Goal: Information Seeking & Learning: Learn about a topic

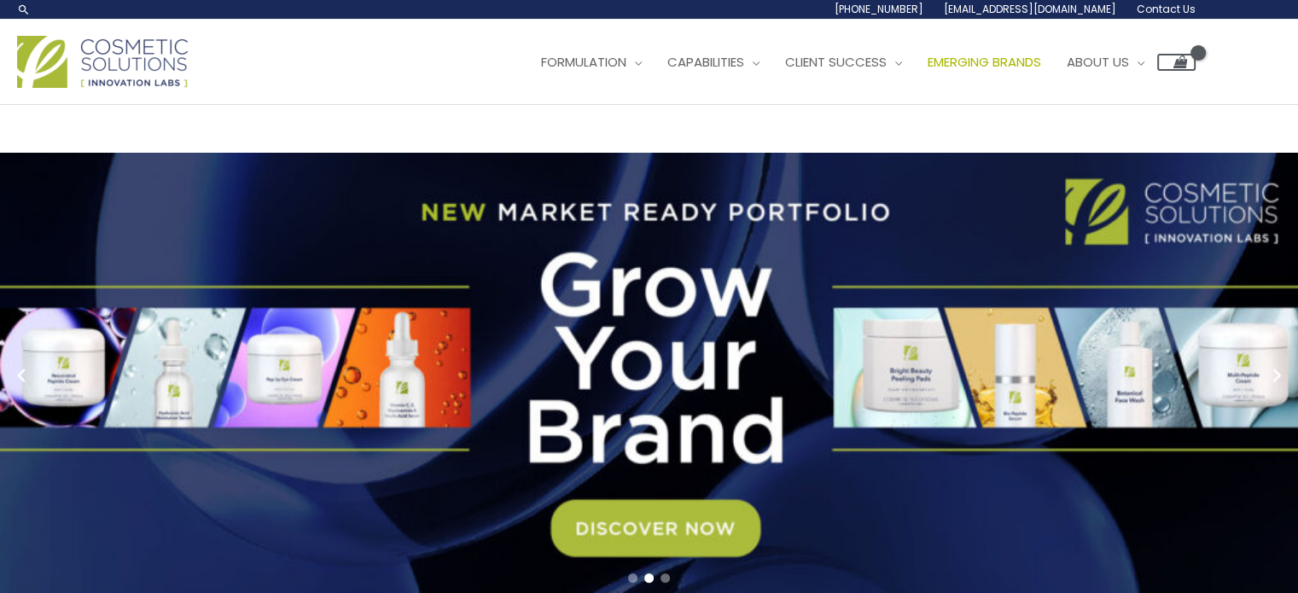
click at [915, 88] on link "Emerging Brands" at bounding box center [984, 62] width 139 height 51
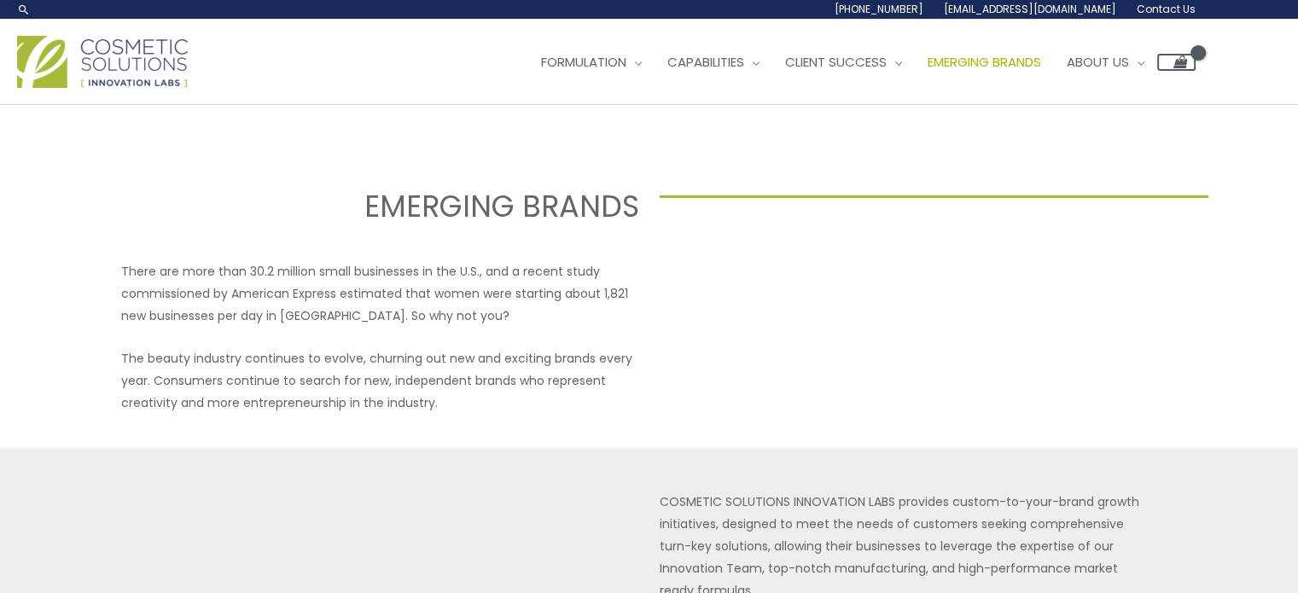
click at [928, 71] on span "Emerging Brands" at bounding box center [985, 62] width 114 height 18
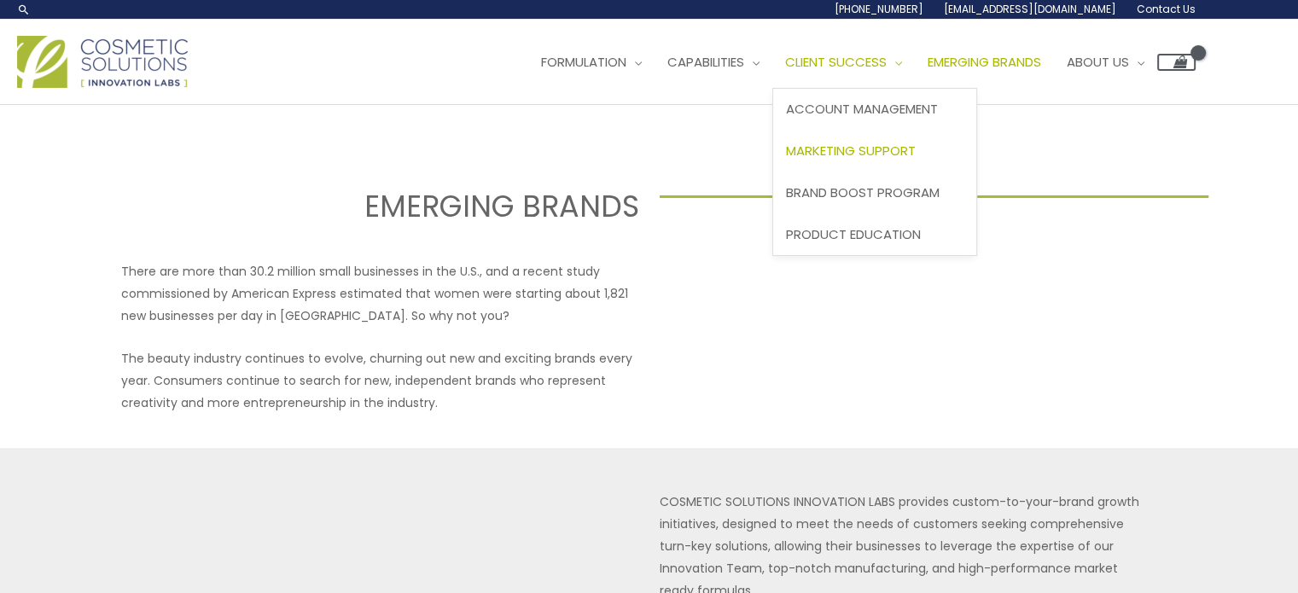
click at [786, 160] on span "Marketing Support" at bounding box center [851, 151] width 130 height 18
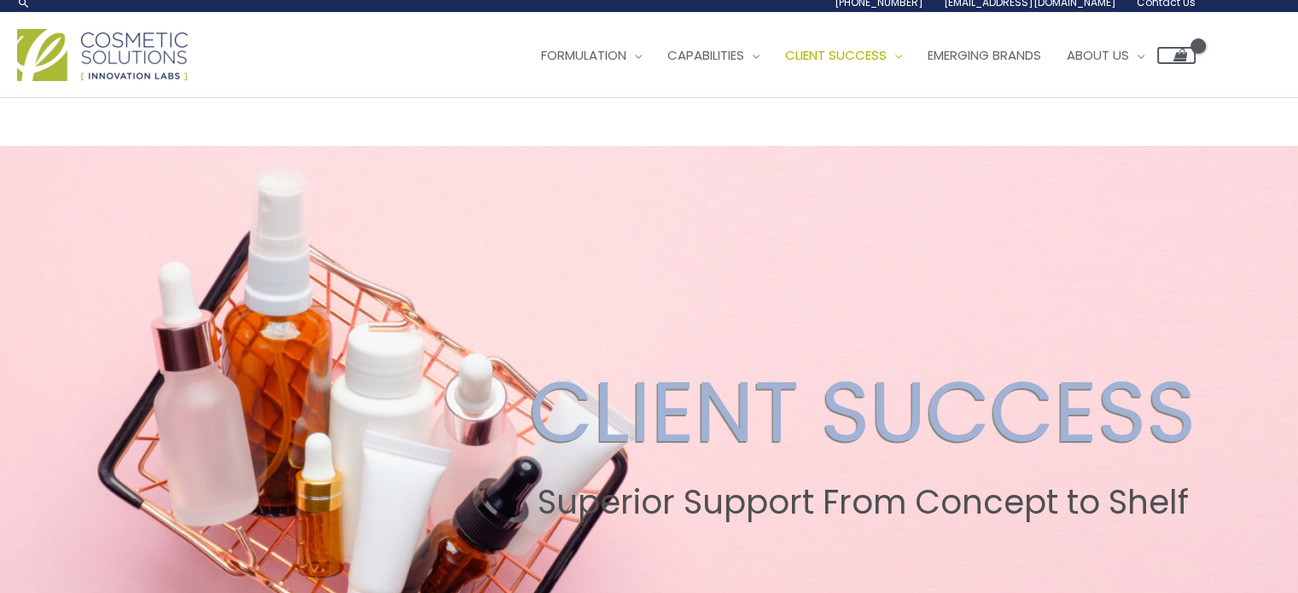
scroll to position [5, 0]
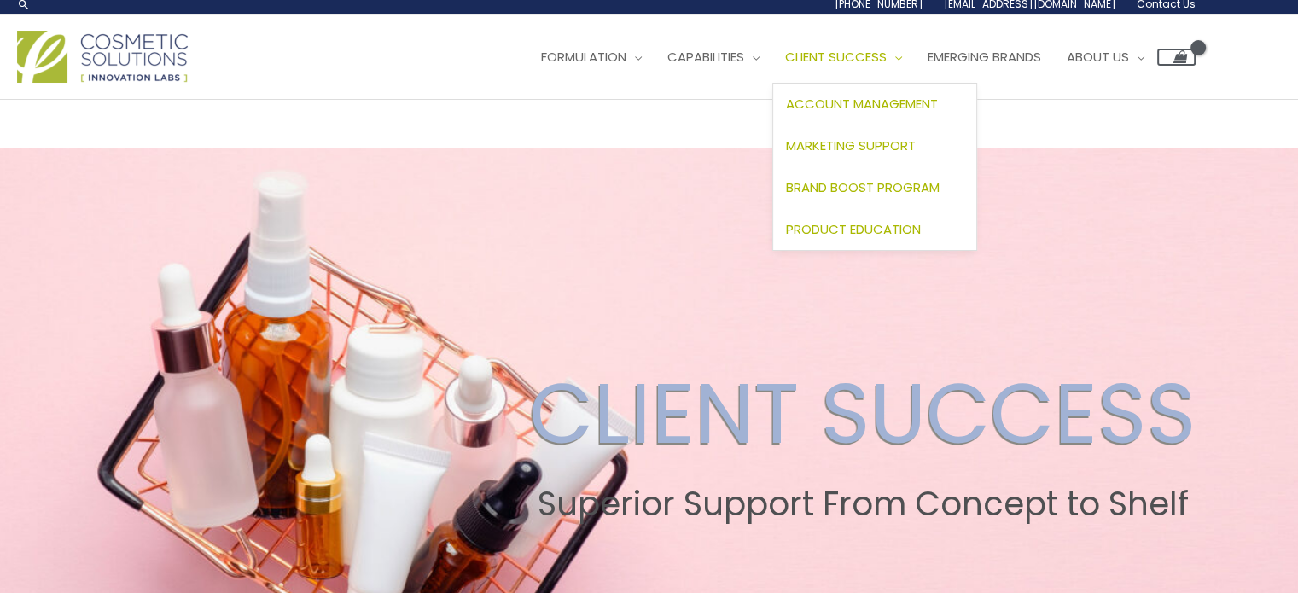
click at [786, 238] on span "Product Education" at bounding box center [853, 229] width 135 height 18
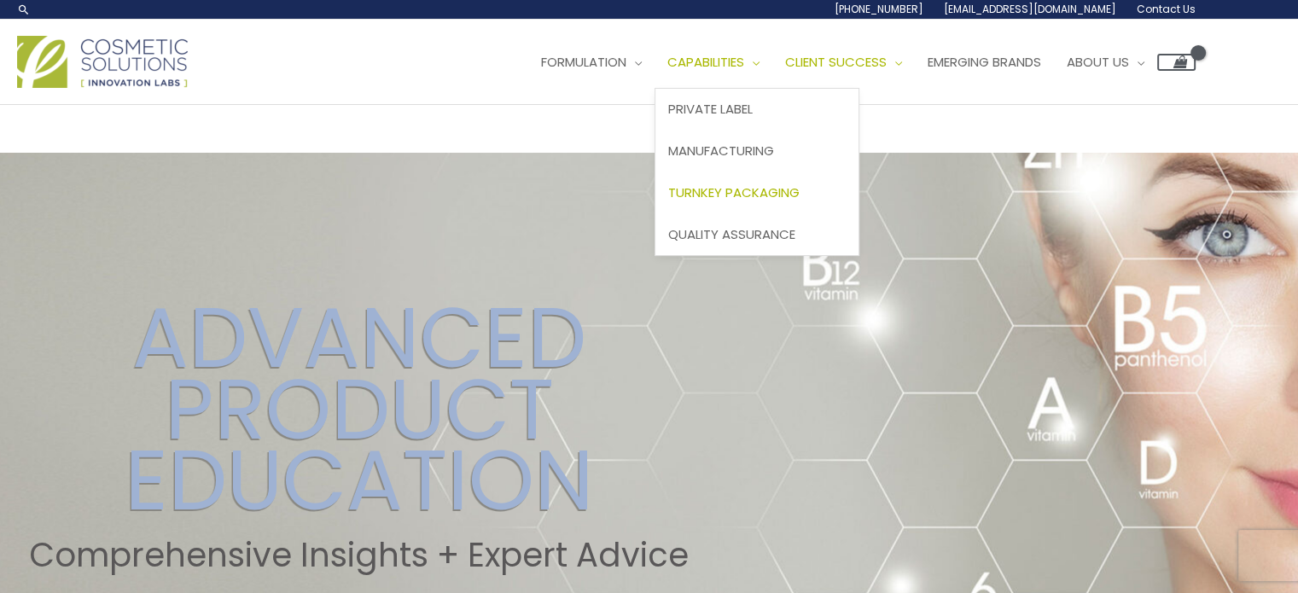
click at [668, 201] on span "Turnkey Packaging" at bounding box center [733, 192] width 131 height 18
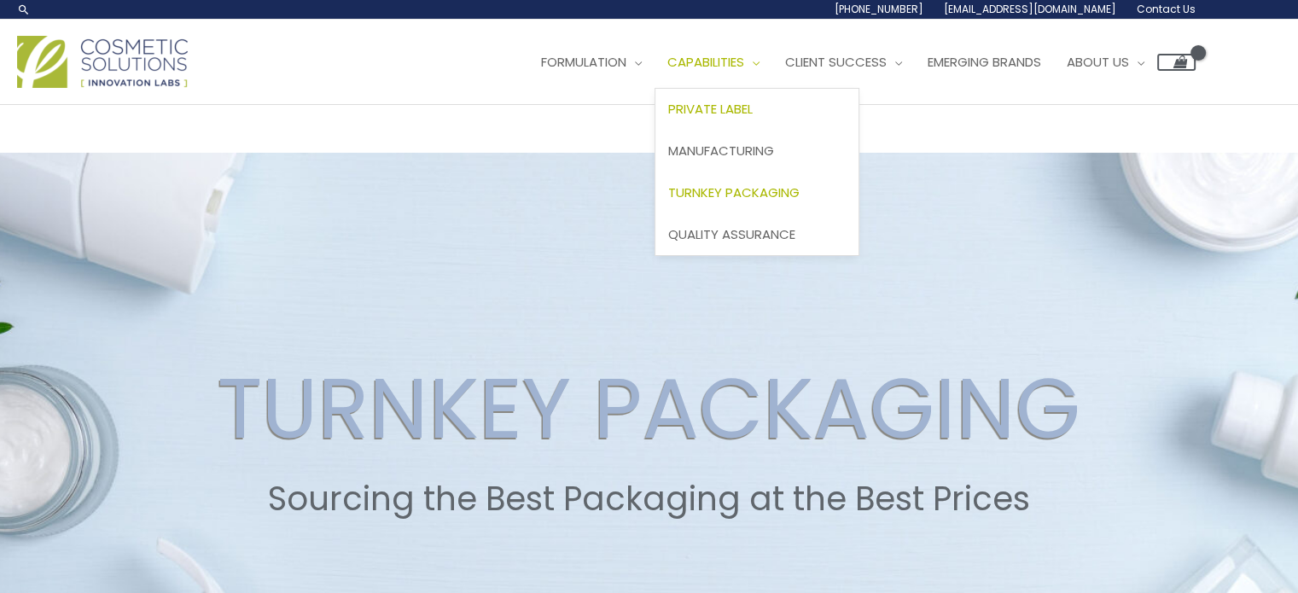
click at [668, 118] on span "Private Label" at bounding box center [710, 109] width 84 height 18
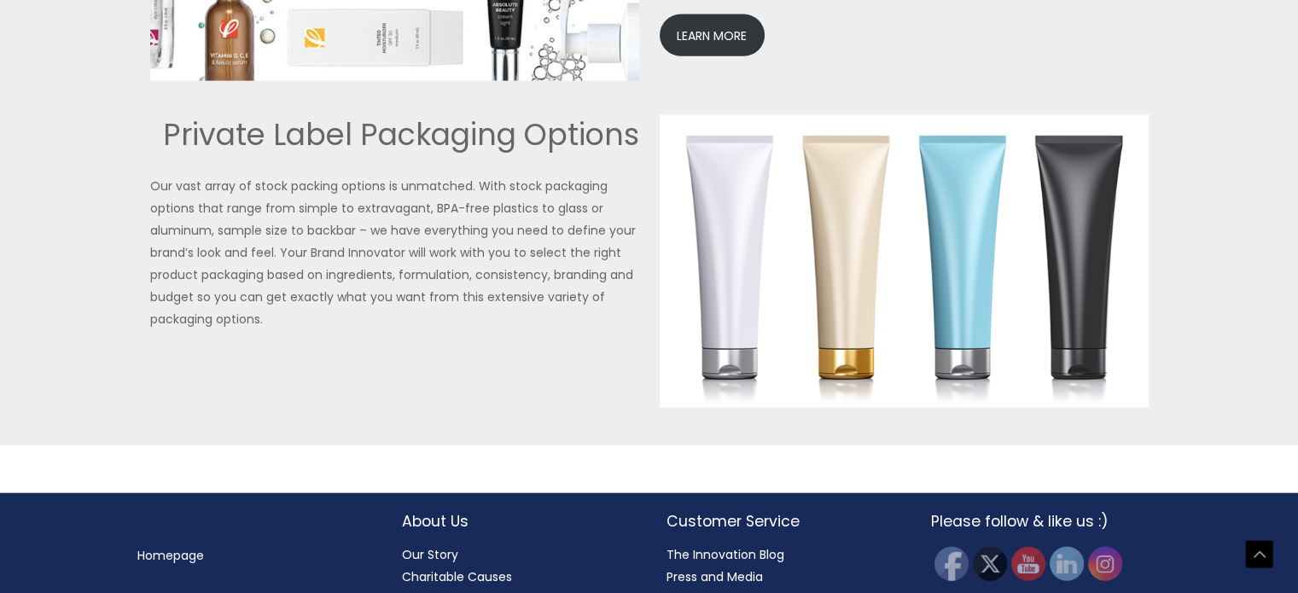
scroll to position [4022, 0]
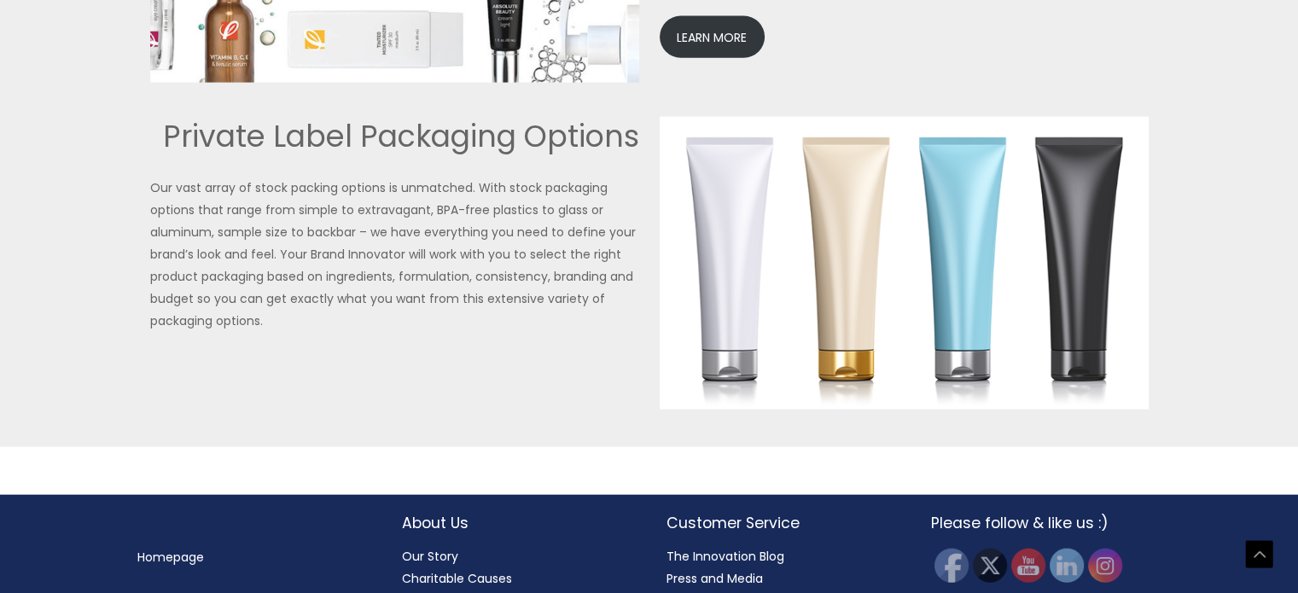
click at [710, 58] on link "LEARN MORE" at bounding box center [712, 37] width 105 height 42
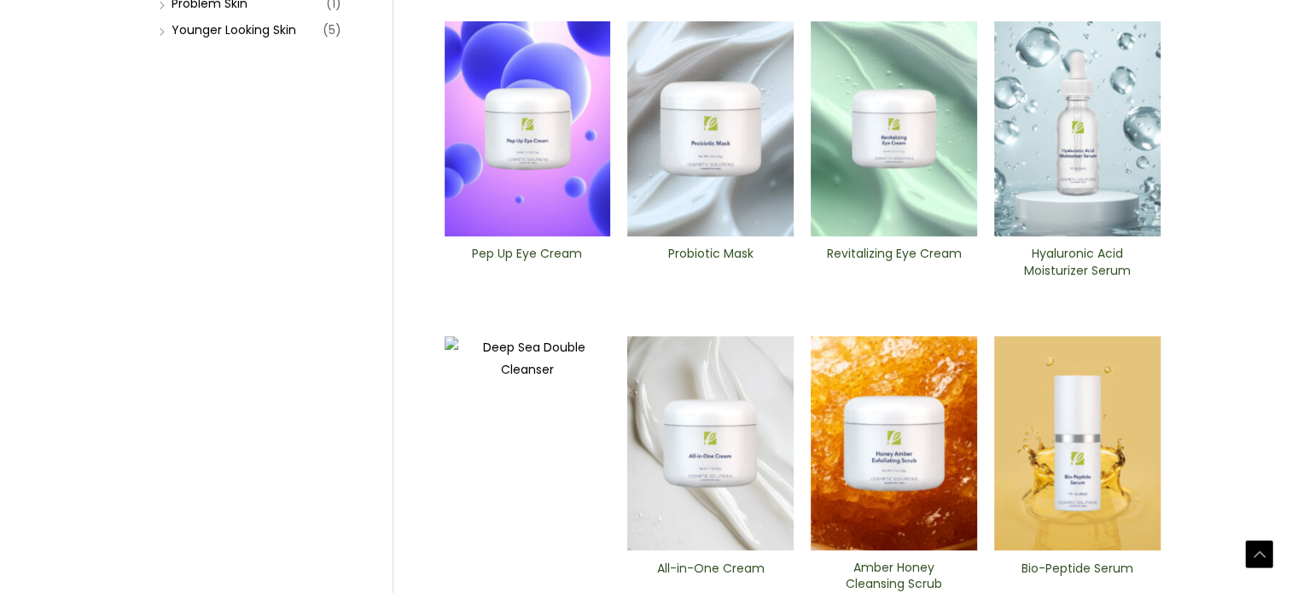
scroll to position [553, 0]
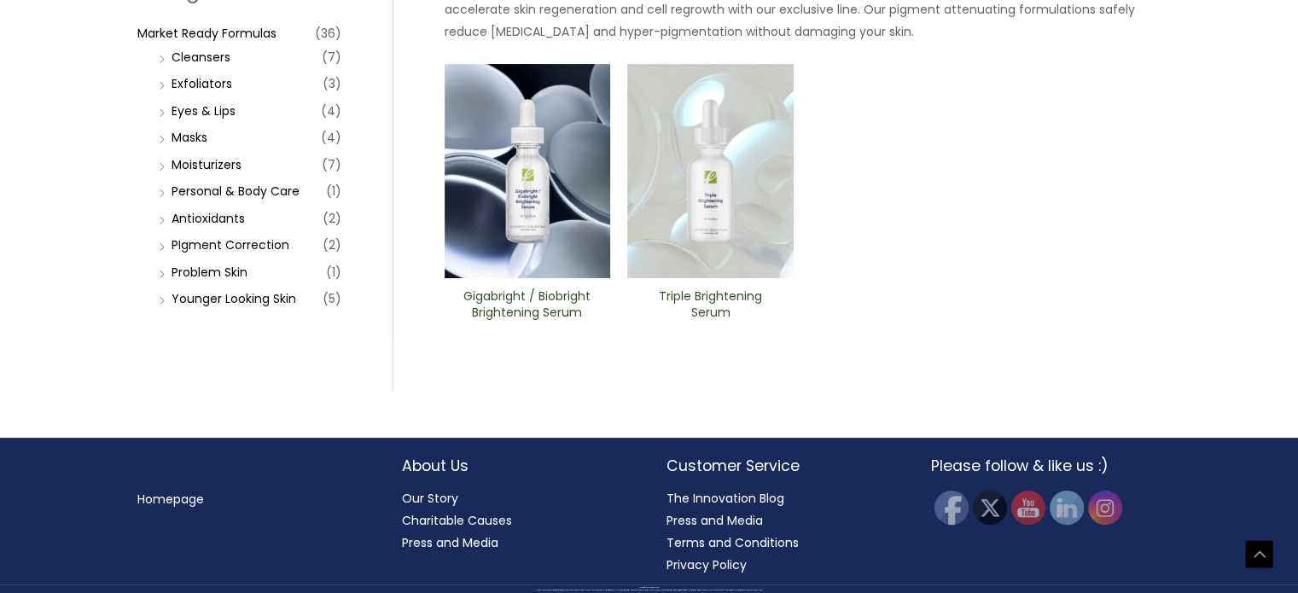
scroll to position [563, 0]
click at [184, 66] on link "Cleansers" at bounding box center [201, 57] width 59 height 17
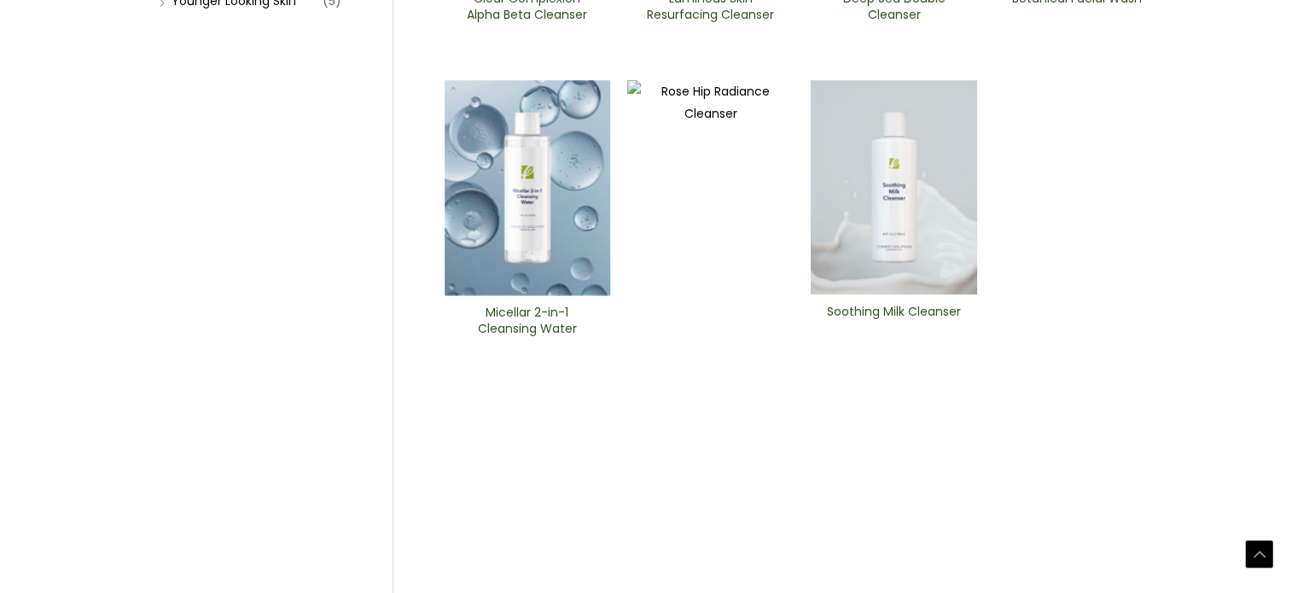
scroll to position [594, 0]
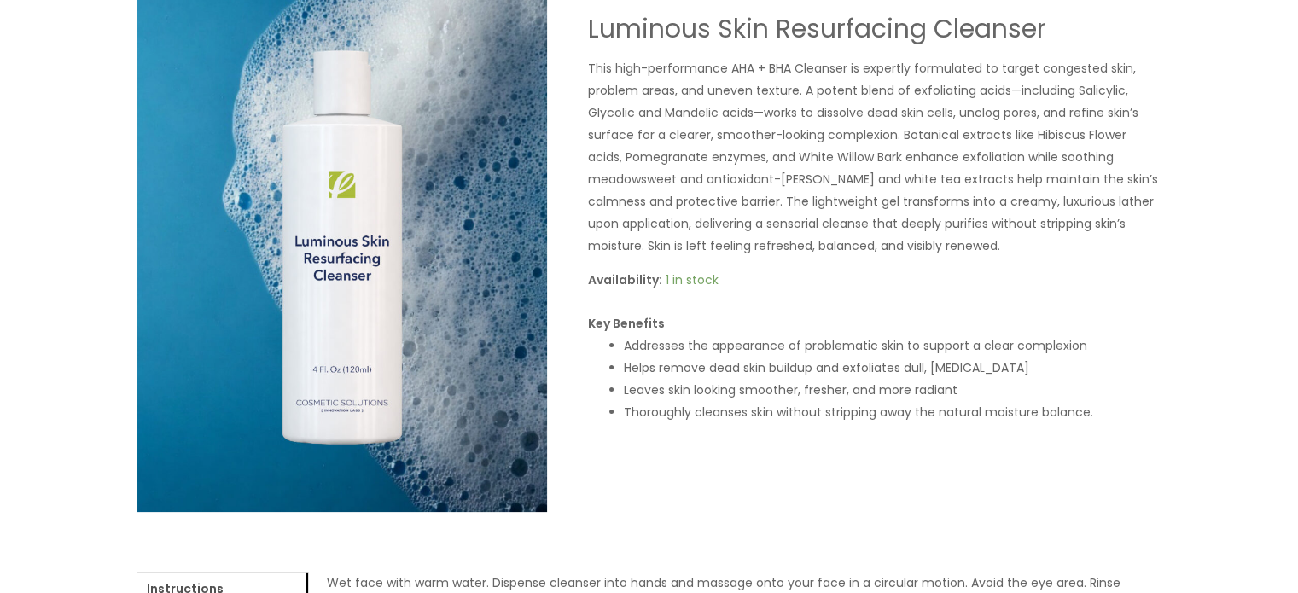
scroll to position [224, 0]
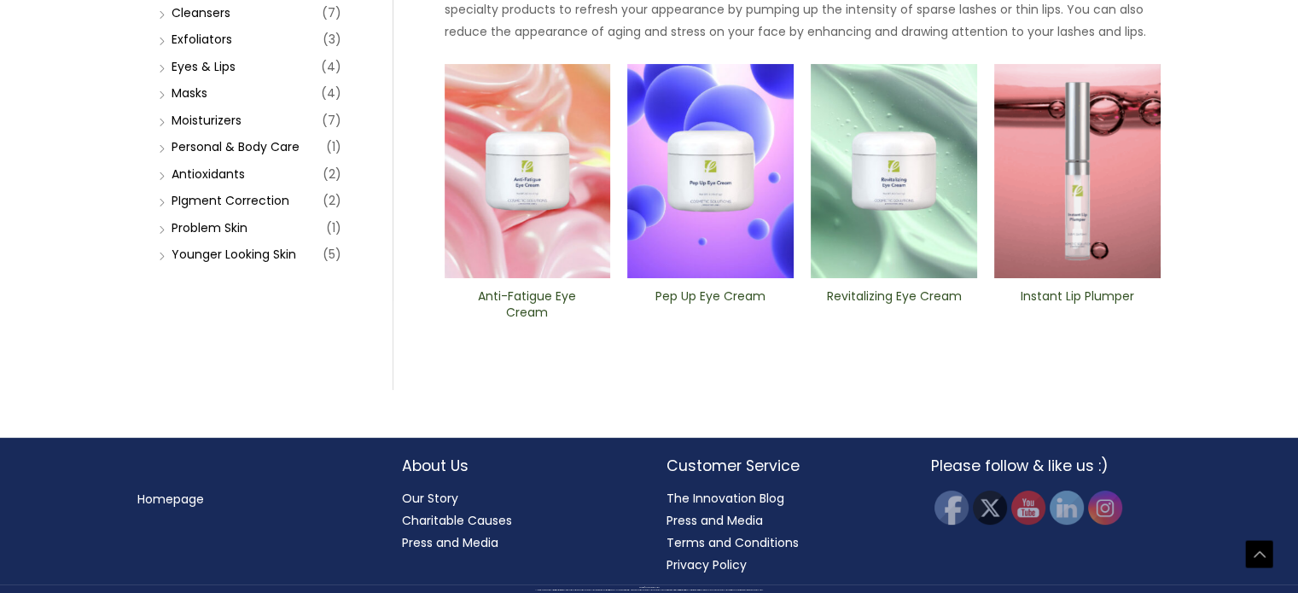
scroll to position [488, 0]
click at [204, 236] on link "Problem Skin" at bounding box center [210, 227] width 76 height 17
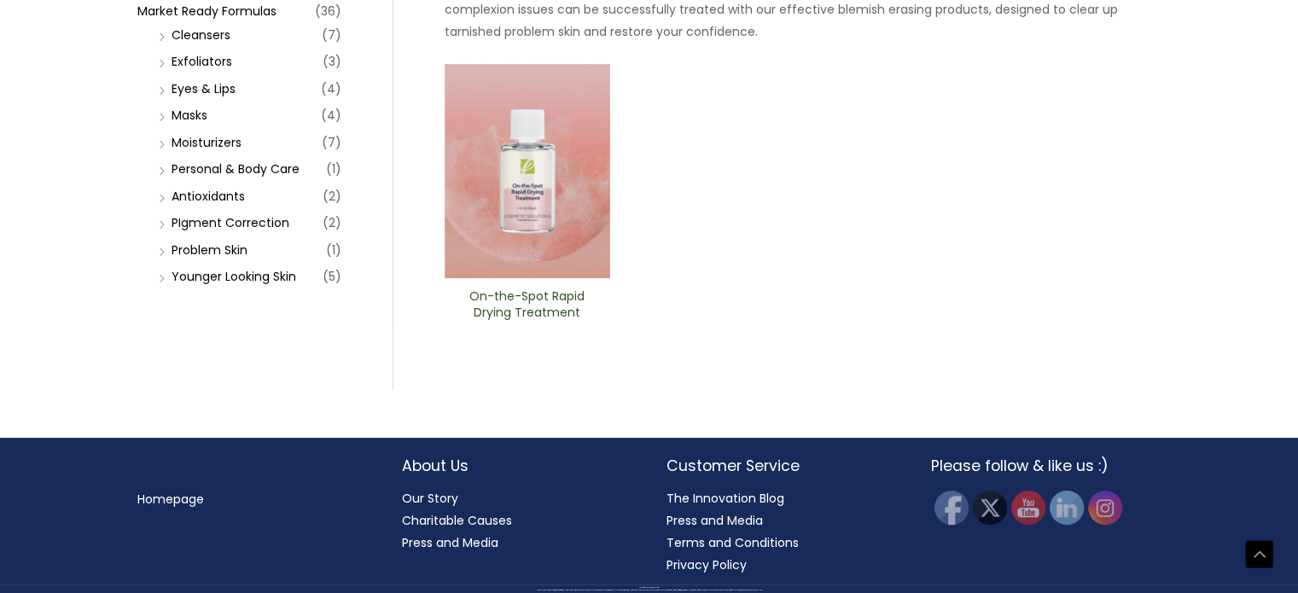
scroll to position [584, 0]
click at [188, 70] on link "Exfoliators" at bounding box center [202, 61] width 61 height 17
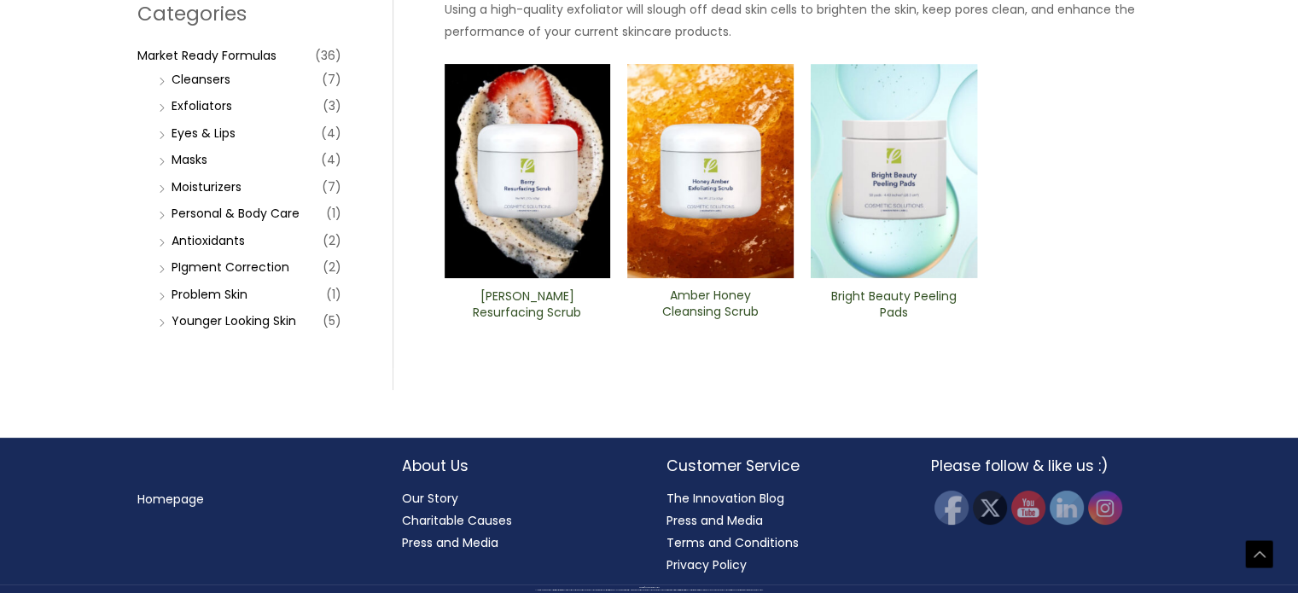
scroll to position [420, 0]
click at [919, 279] on img at bounding box center [894, 171] width 166 height 215
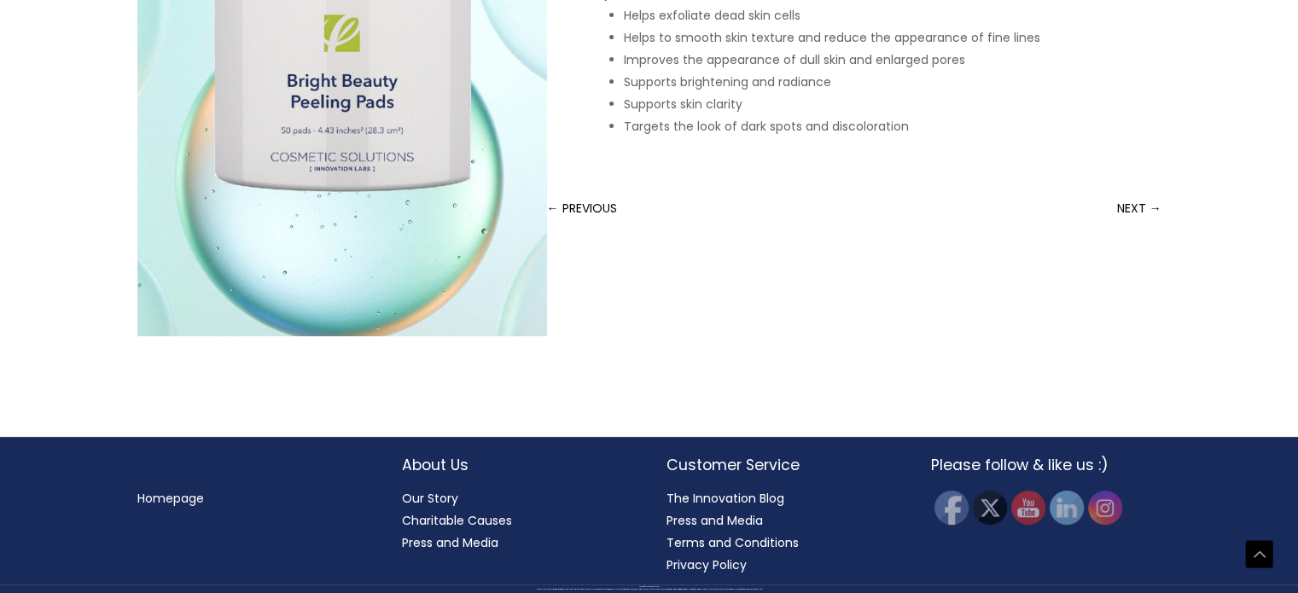
scroll to position [464, 0]
